Goal: Transaction & Acquisition: Purchase product/service

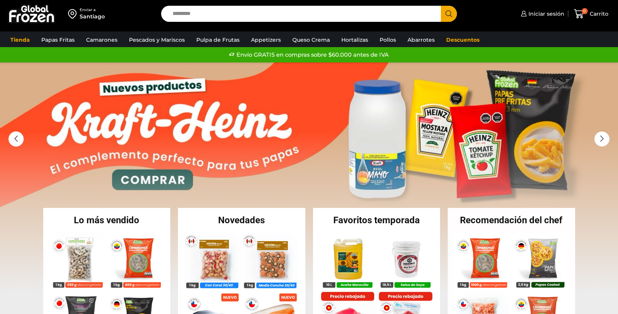
click at [199, 13] on input "Search input" at bounding box center [303, 14] width 268 height 16
type input "*******"
click at [441, 6] on button "Search" at bounding box center [449, 14] width 16 height 16
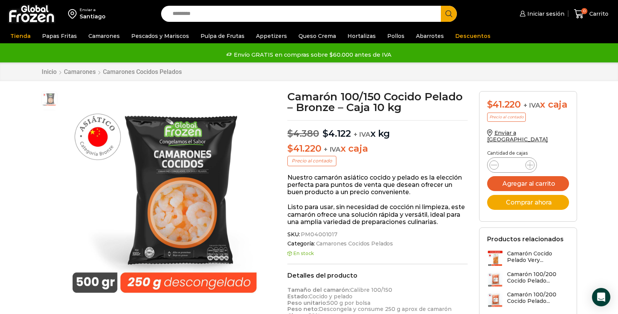
scroll to position [0, 0]
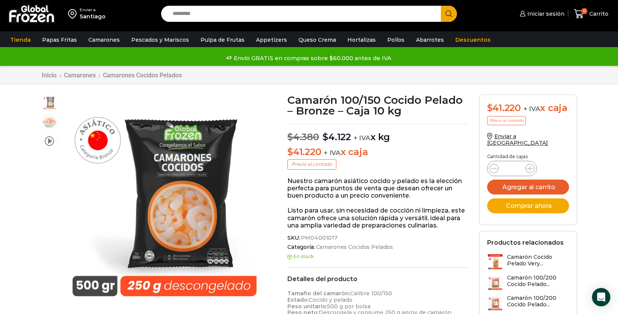
click at [389, 8] on input "Search input" at bounding box center [303, 14] width 268 height 16
click at [468, 46] on link "Descuentos" at bounding box center [472, 40] width 43 height 15
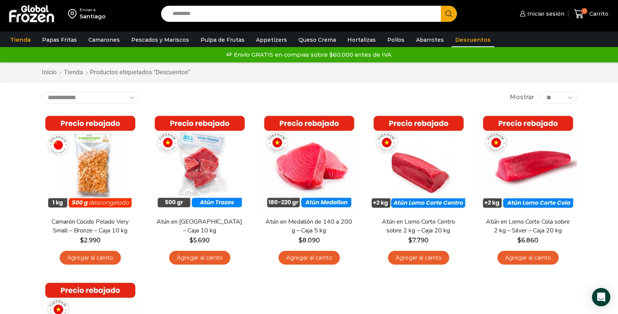
click at [246, 15] on input "Search input" at bounding box center [303, 14] width 268 height 16
type input "*******"
click at [441, 6] on button "Search" at bounding box center [449, 14] width 16 height 16
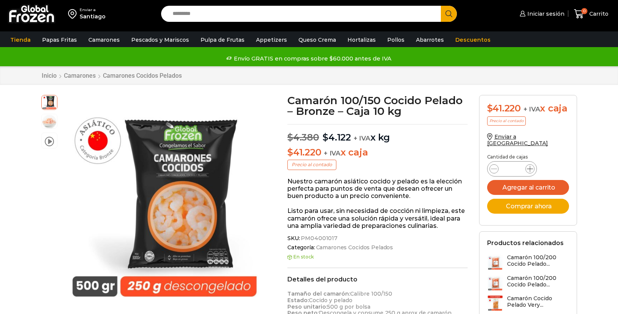
click at [530, 172] on icon at bounding box center [530, 169] width 6 height 6
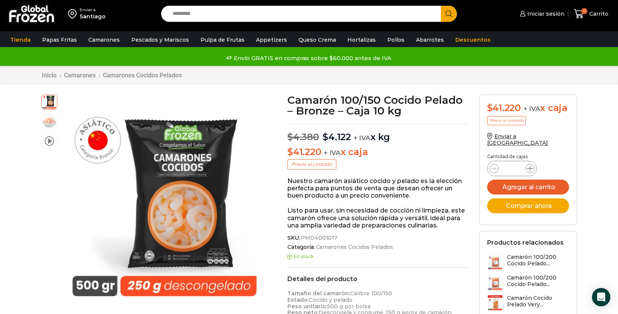
click at [530, 171] on icon at bounding box center [530, 168] width 6 height 6
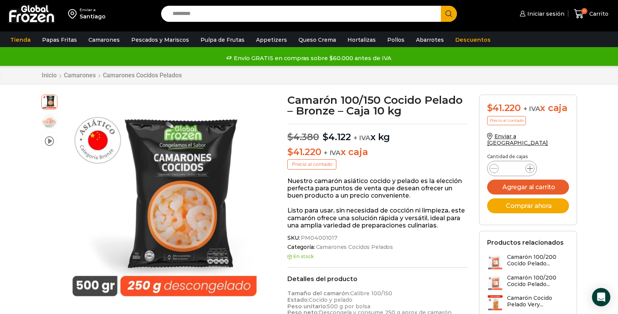
type input "*"
click at [581, 19] on link "0 Carrito" at bounding box center [591, 14] width 38 height 18
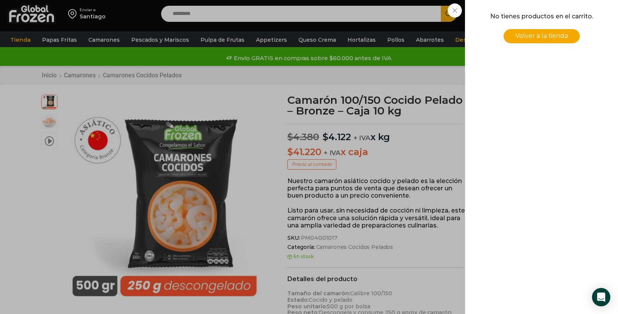
click at [572, 10] on div "0 Carrito 0 0 Shopping Cart No tienes productos en el carrito. Volver a la tien…" at bounding box center [591, 14] width 38 height 18
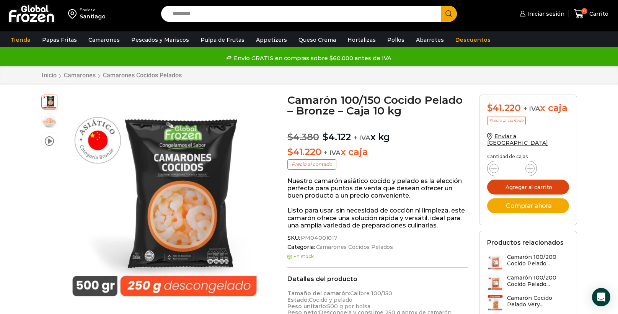
click at [546, 193] on button "Agregar al carrito" at bounding box center [528, 186] width 82 height 15
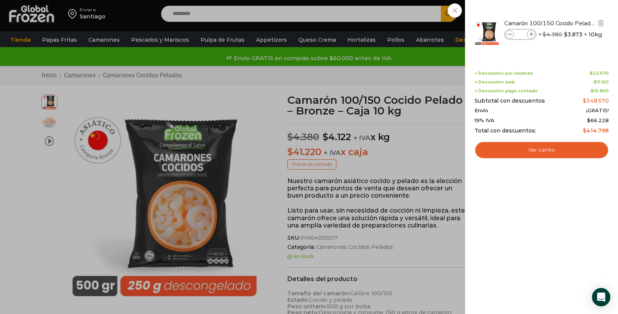
click at [533, 34] on icon at bounding box center [531, 35] width 4 height 4
type input "**"
click at [572, 23] on div "11 Carrito 11 11 Shopping Cart" at bounding box center [591, 14] width 38 height 18
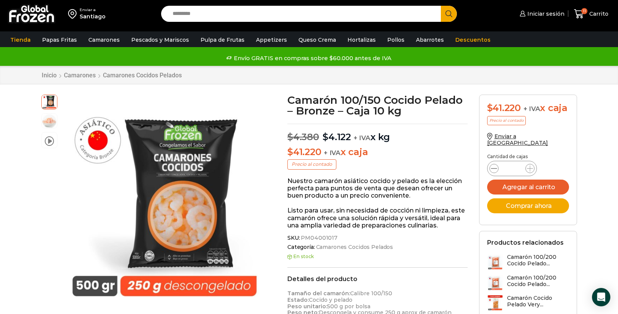
click at [494, 171] on icon at bounding box center [494, 168] width 6 height 6
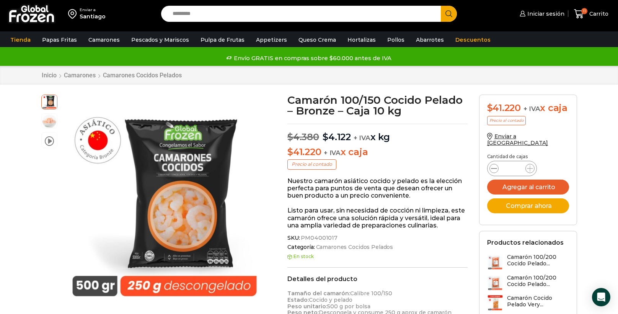
click at [494, 171] on icon at bounding box center [494, 168] width 6 height 6
type input "*"
click at [553, 192] on button "Agregar al carrito" at bounding box center [528, 186] width 82 height 15
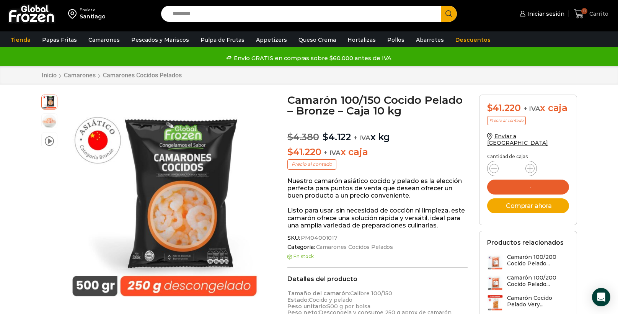
click at [589, 18] on span "11 Carrito" at bounding box center [591, 14] width 34 height 10
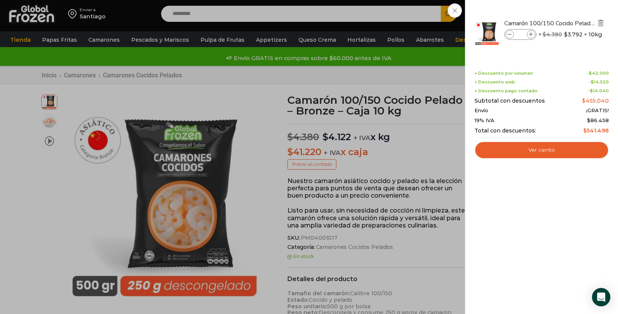
click at [601, 25] on img "Eliminar Camarón 100/150 Cocido Pelado - Bronze - Caja 10 kg del carrito" at bounding box center [600, 23] width 7 height 7
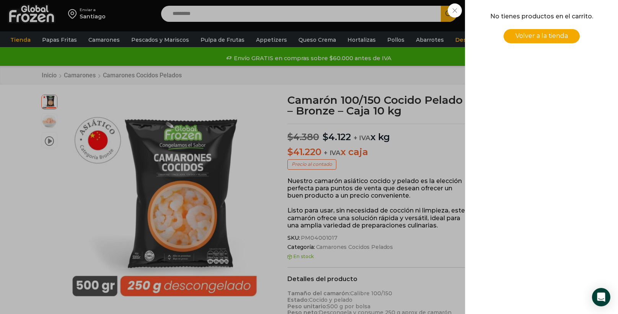
click at [572, 15] on div "0 Carrito 0 0 Shopping Cart No tienes productos en el carrito. Volver a la tien…" at bounding box center [591, 14] width 38 height 18
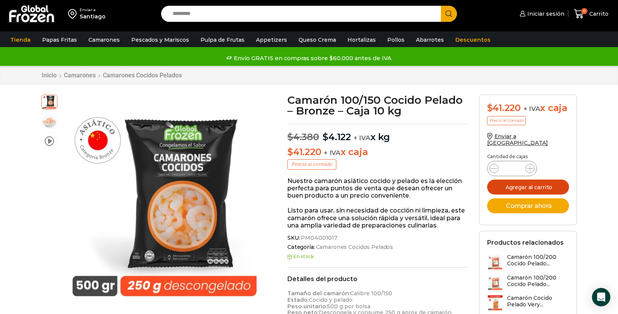
click at [534, 193] on button "Agregar al carrito" at bounding box center [528, 186] width 82 height 15
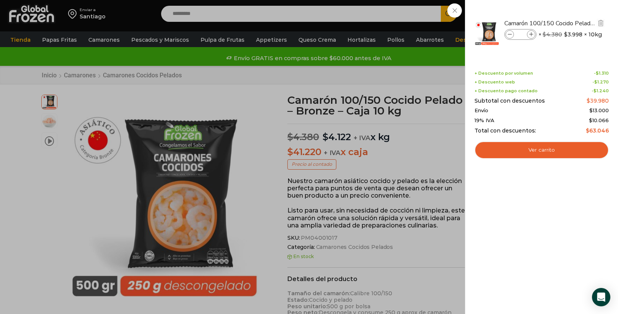
click at [532, 36] on icon at bounding box center [531, 35] width 4 height 4
type input "*"
click at [572, 23] on div "2 Carrito 2 2 Shopping Cart" at bounding box center [591, 14] width 38 height 18
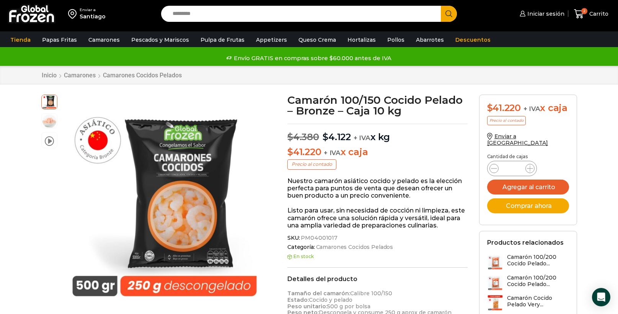
click at [199, 10] on input "Search input" at bounding box center [303, 14] width 268 height 16
type input "******"
click at [441, 6] on button "Search" at bounding box center [449, 14] width 16 height 16
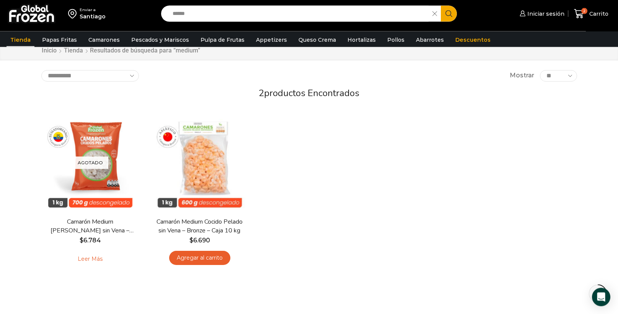
scroll to position [46, 0]
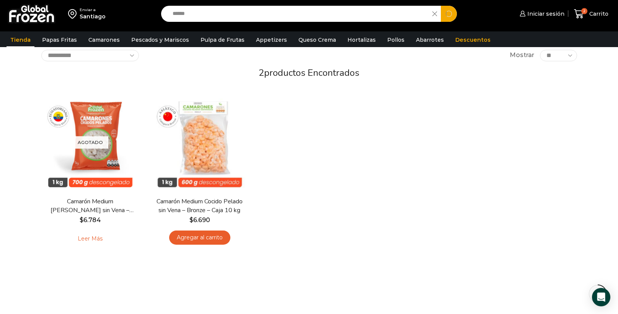
click at [215, 19] on input "******" at bounding box center [299, 14] width 260 height 16
drag, startPoint x: 206, startPoint y: 15, endPoint x: 127, endPoint y: 8, distance: 79.1
click at [169, 8] on input "******" at bounding box center [299, 14] width 260 height 16
type input "*****"
click at [441, 6] on button "Search" at bounding box center [449, 14] width 16 height 16
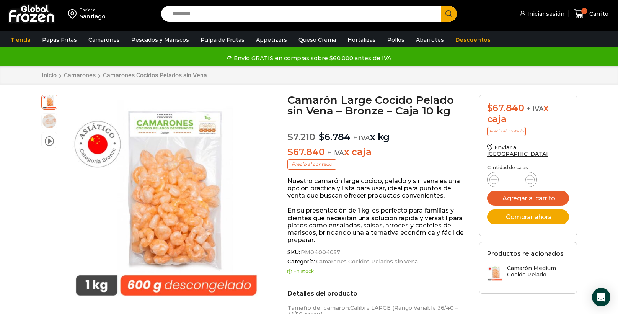
scroll to position [0, 0]
click at [586, 8] on link "2 Carrito" at bounding box center [591, 14] width 38 height 18
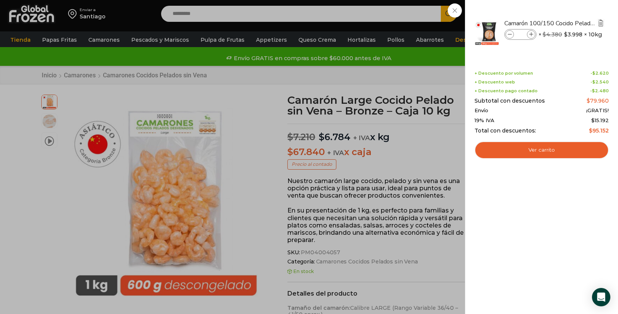
click at [601, 23] on img "Eliminar Camarón 100/150 Cocido Pelado - Bronze - Caja 10 kg del carrito" at bounding box center [600, 23] width 7 height 7
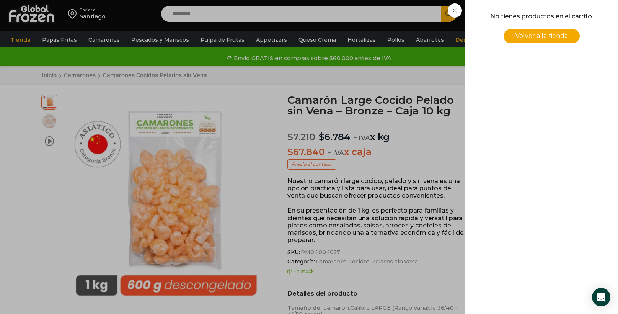
click at [572, 10] on div "0 Carrito 0 0 Shopping Cart No tienes productos en el carrito. Volver a la tien…" at bounding box center [591, 14] width 38 height 18
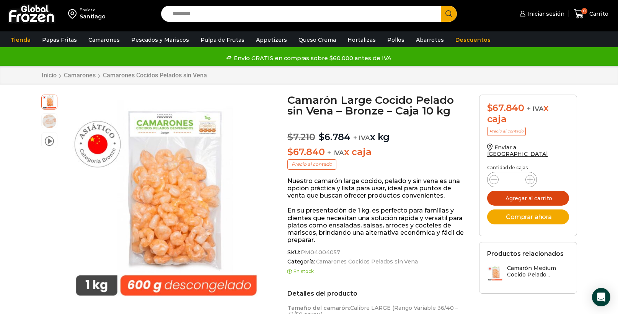
click at [555, 192] on button "Agregar al carrito" at bounding box center [528, 198] width 82 height 15
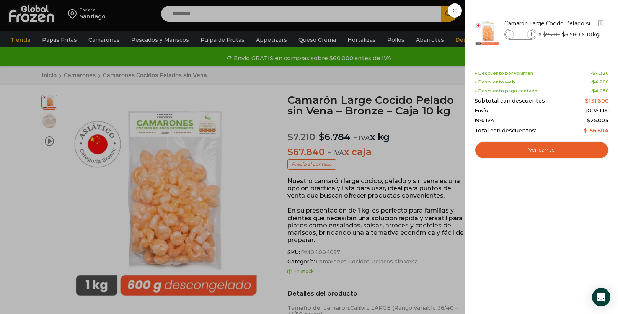
click at [508, 33] on icon at bounding box center [510, 35] width 4 height 4
type input "*"
